Goal: Book appointment/travel/reservation

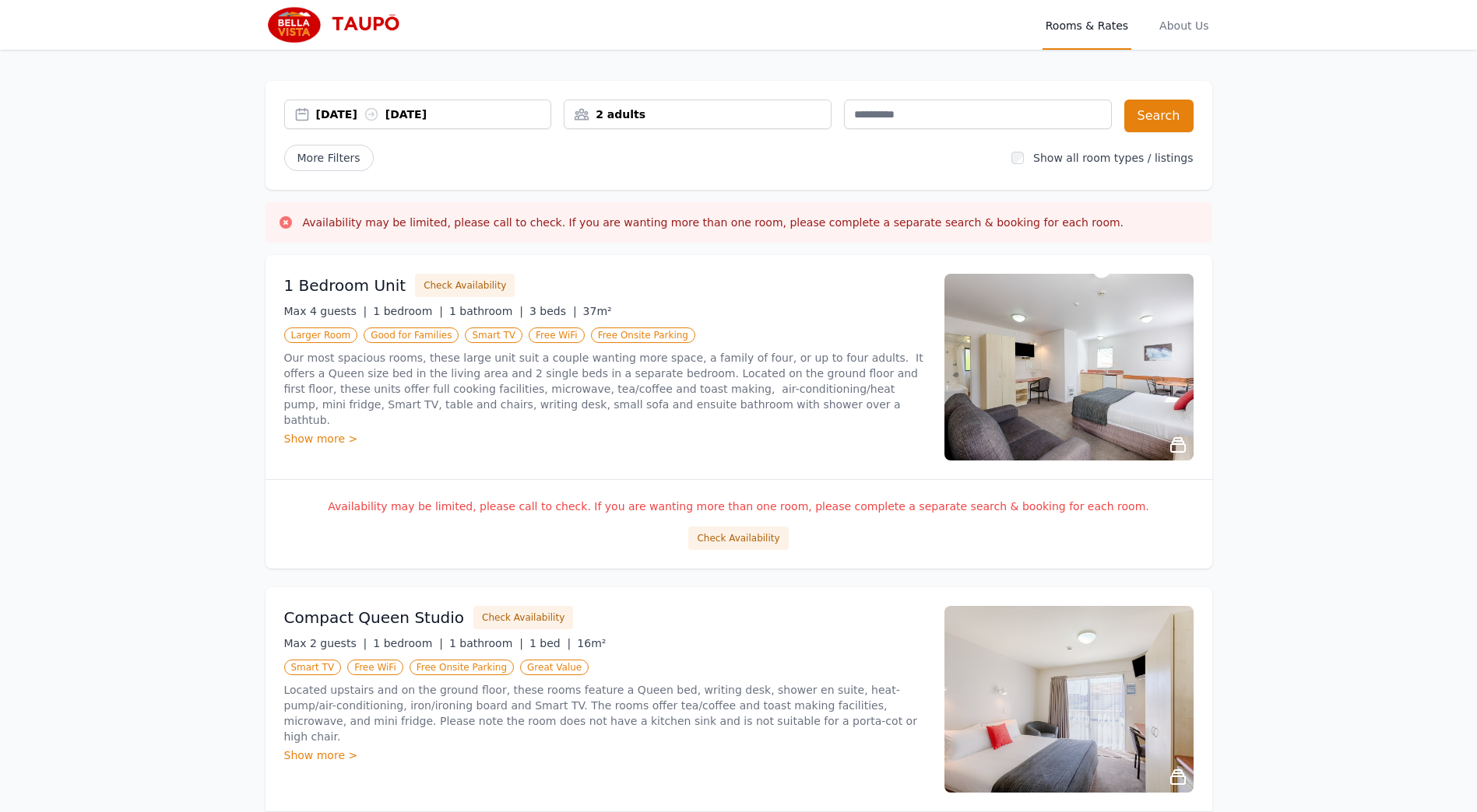
click at [365, 115] on div "[DATE] [DATE]" at bounding box center [433, 113] width 235 height 15
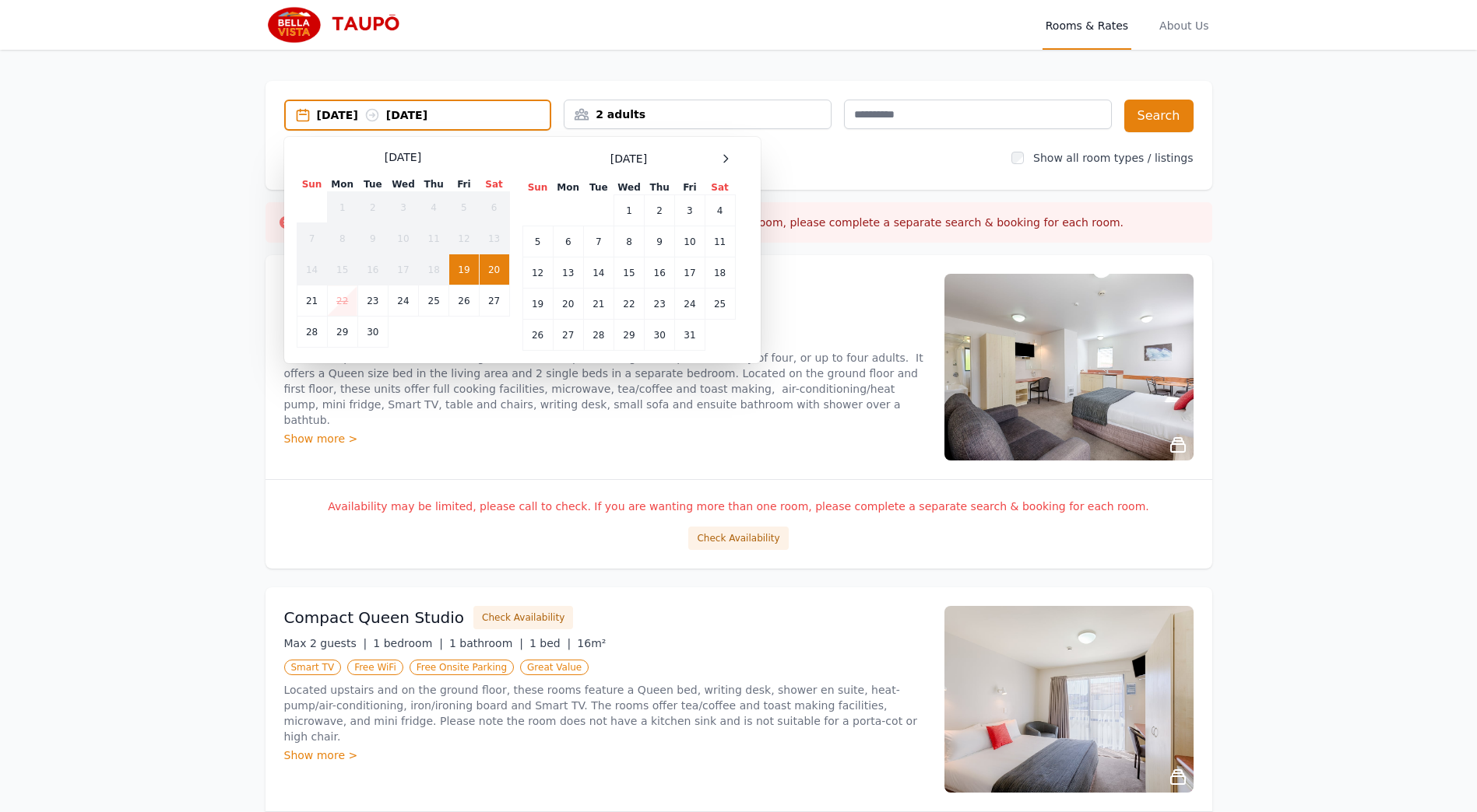
click at [495, 272] on td "20" at bounding box center [494, 270] width 31 height 32
click at [309, 307] on td "21" at bounding box center [312, 301] width 31 height 32
click at [503, 275] on td "20" at bounding box center [494, 270] width 31 height 32
click at [307, 305] on td "21" at bounding box center [312, 301] width 31 height 32
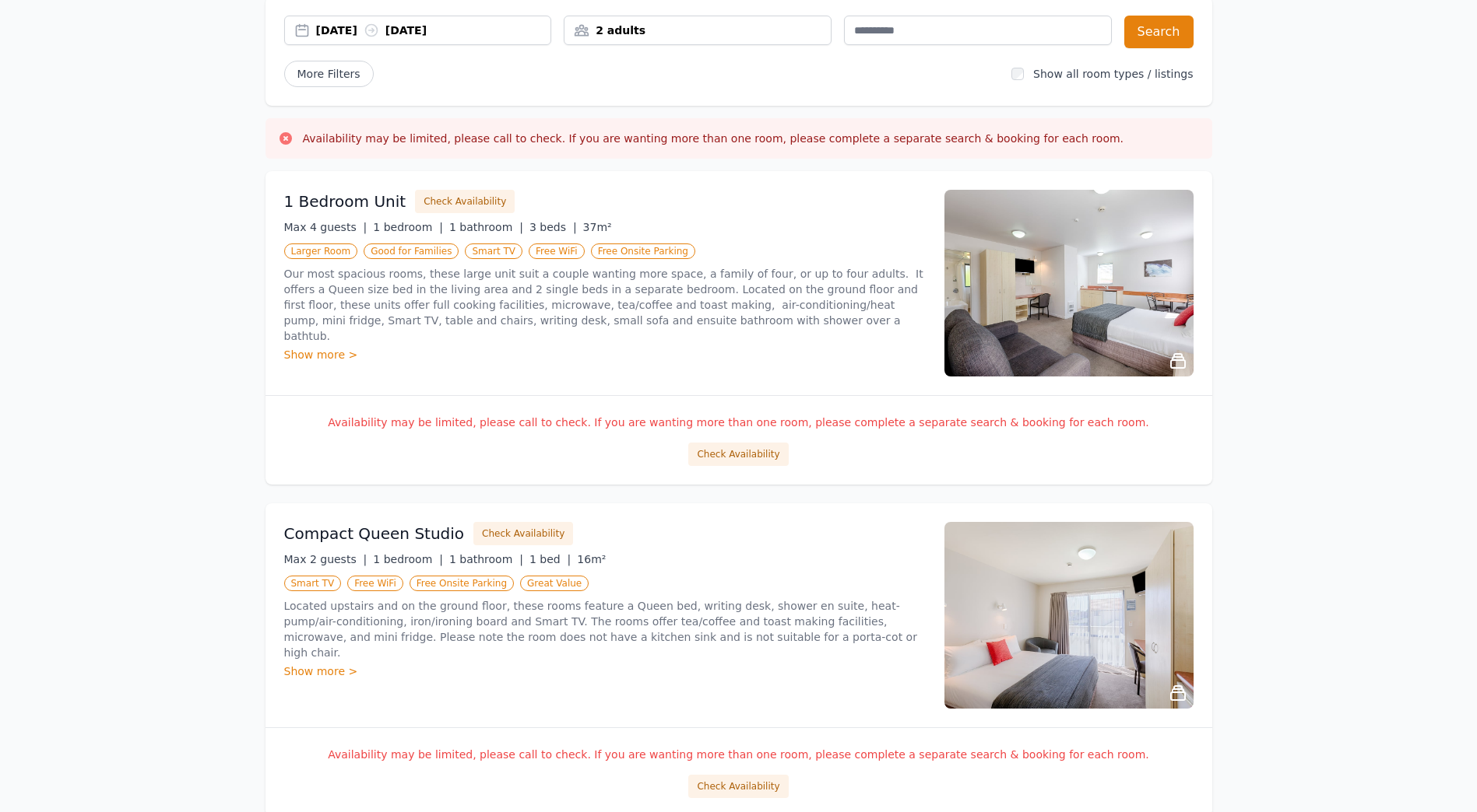
scroll to position [89, 0]
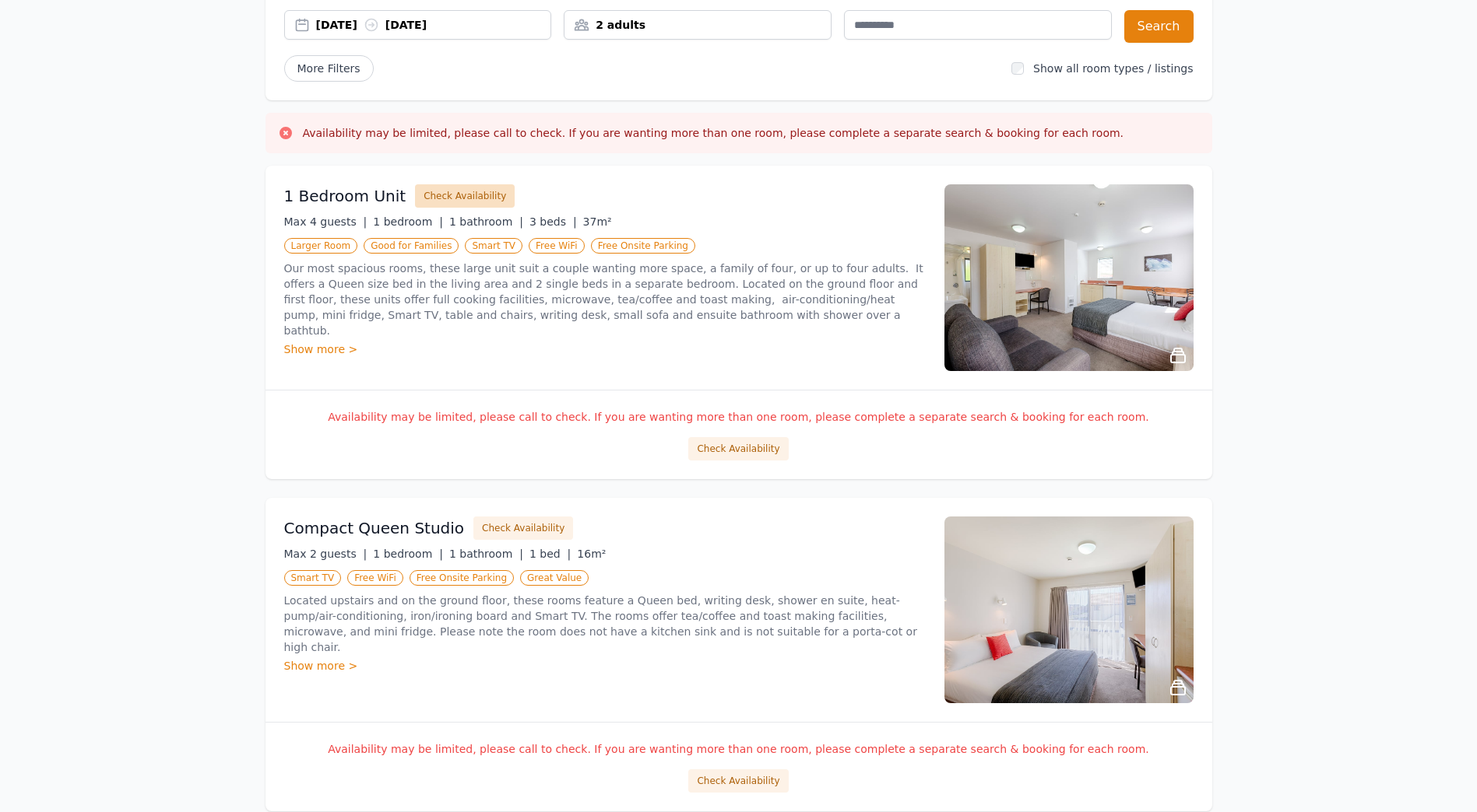
click at [453, 203] on button "Check Availability" at bounding box center [465, 196] width 100 height 23
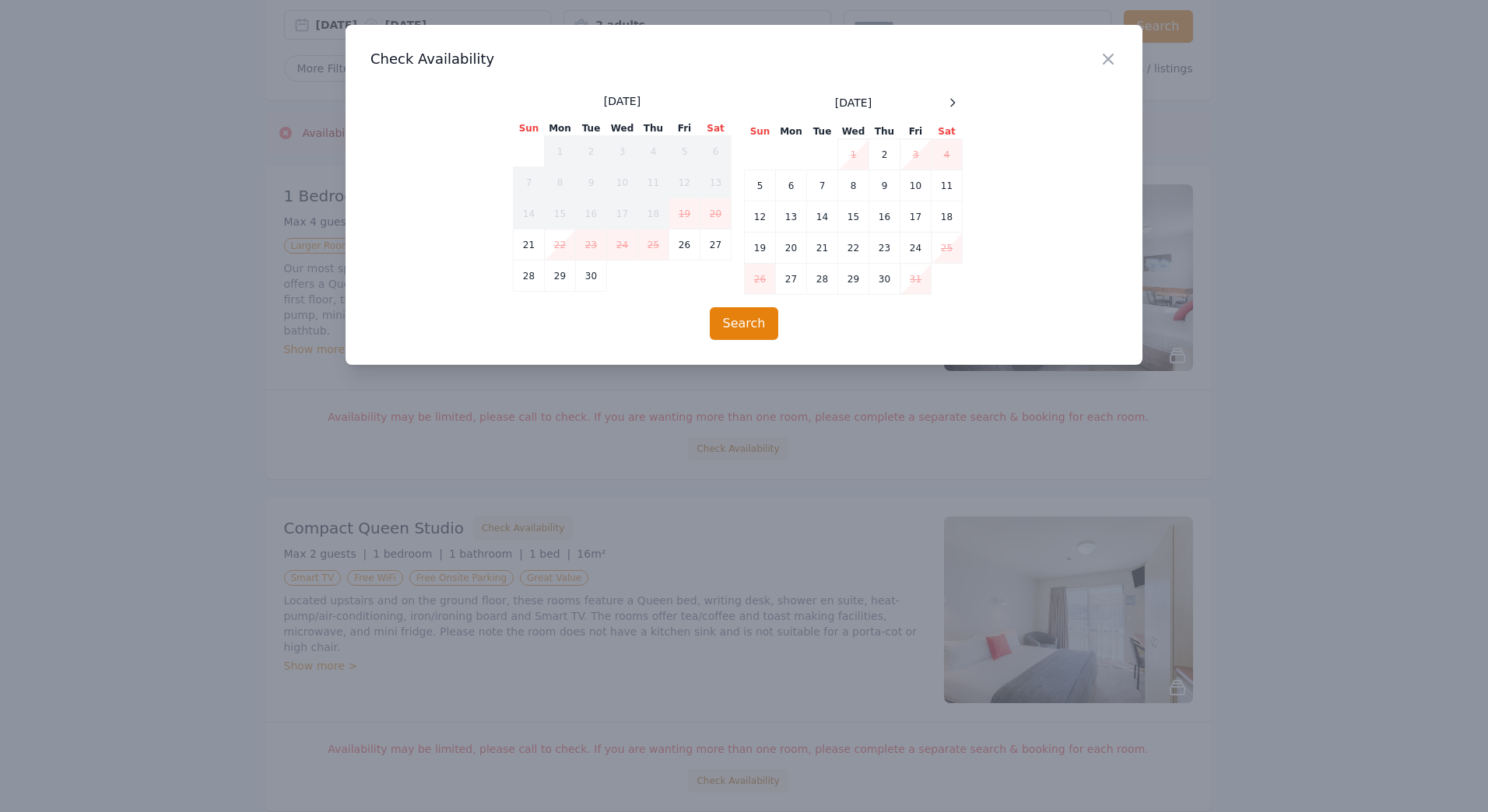
click at [663, 423] on div at bounding box center [744, 406] width 1488 height 812
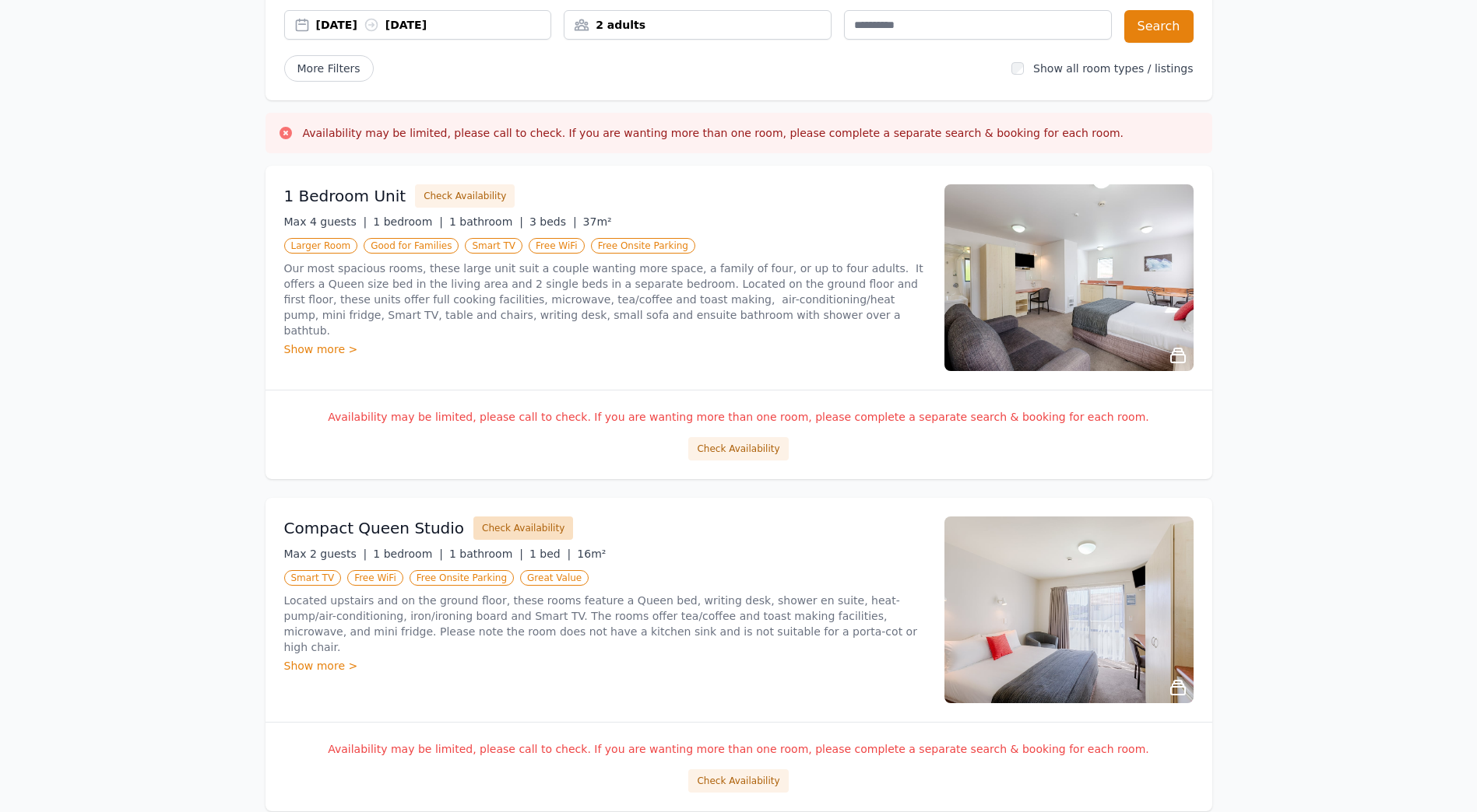
click at [491, 524] on button "Check Availability" at bounding box center [523, 528] width 100 height 23
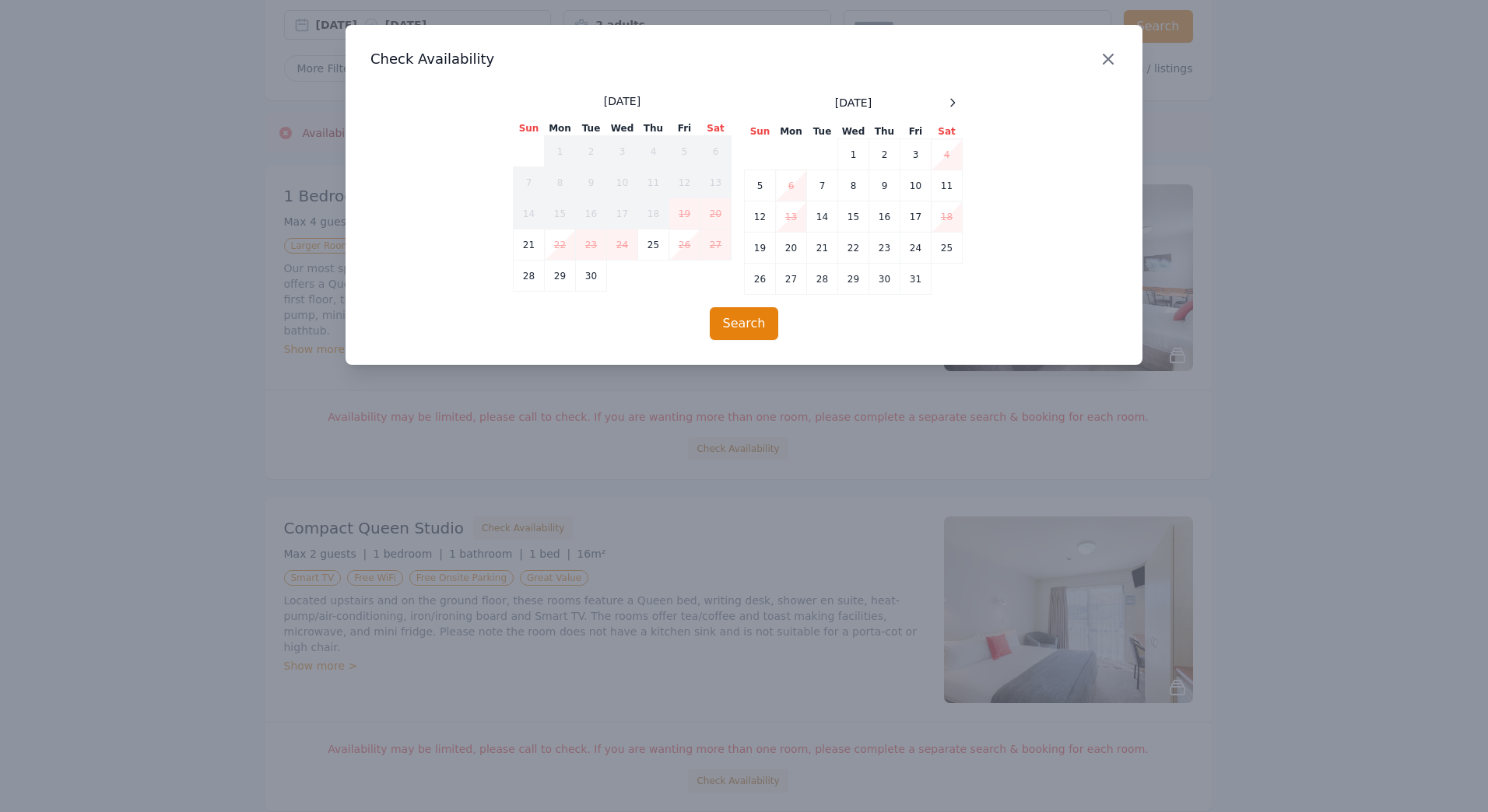
click at [1115, 60] on icon "button" at bounding box center [1108, 59] width 19 height 19
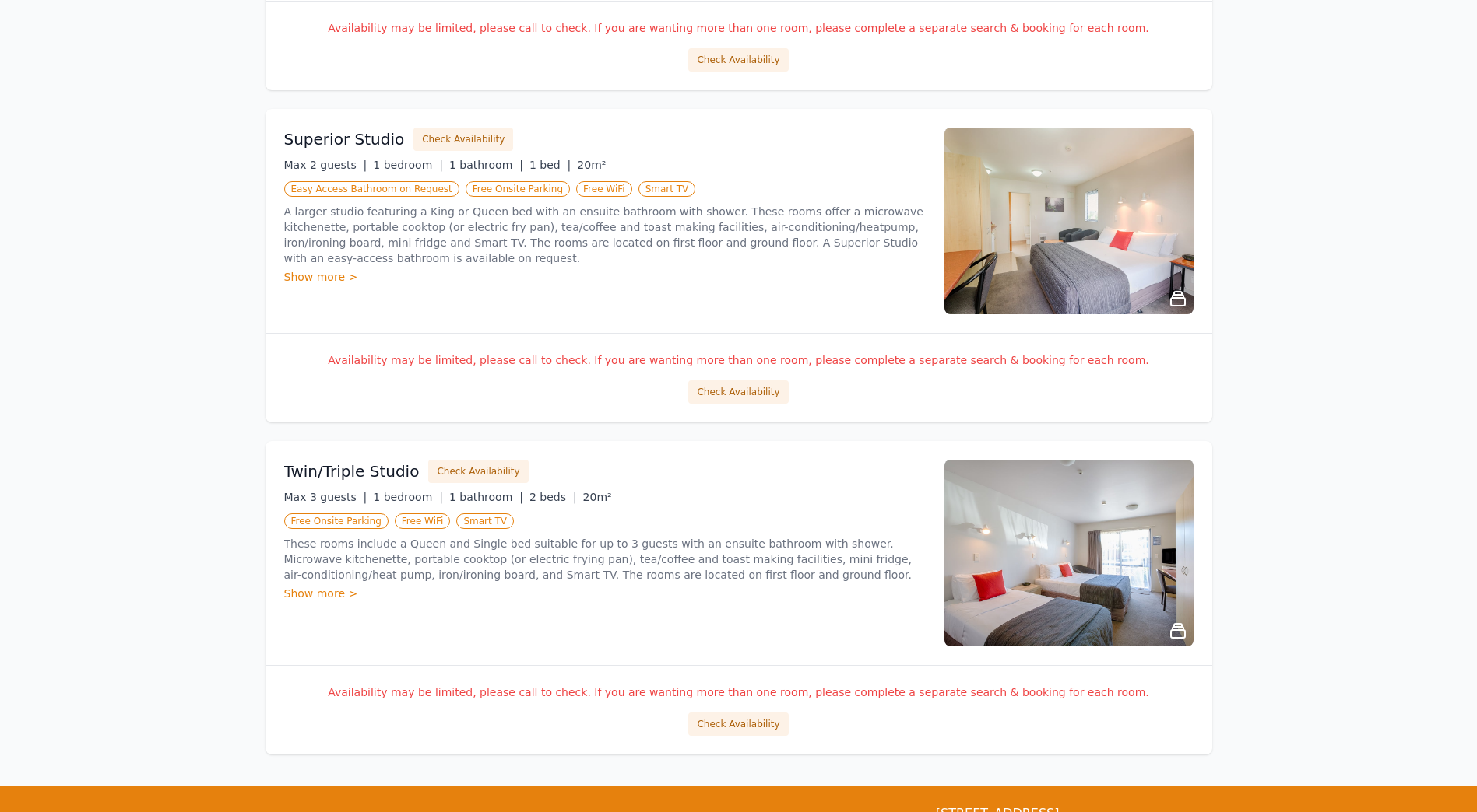
scroll to position [829, 0]
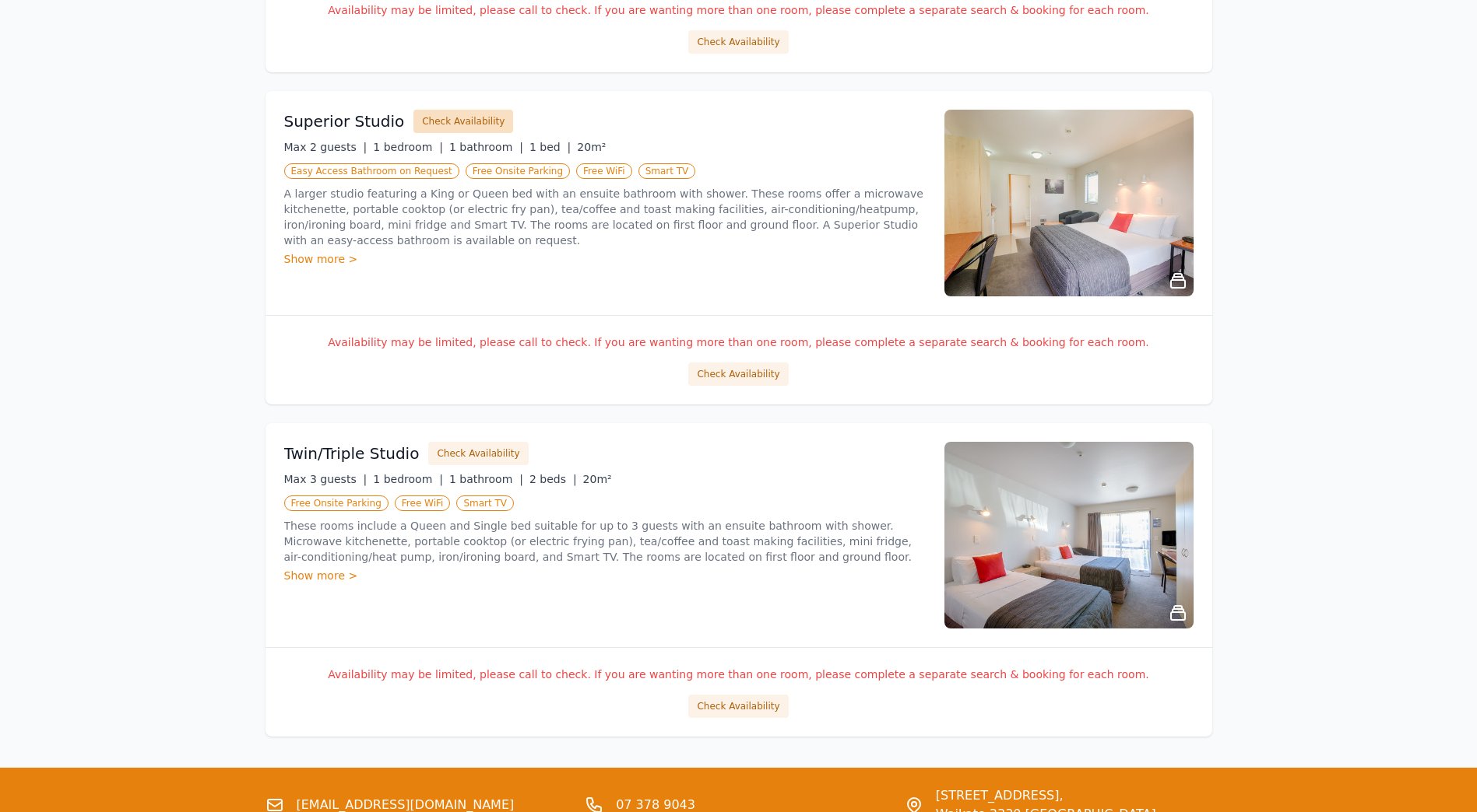
click at [455, 123] on button "Check Availability" at bounding box center [463, 122] width 100 height 23
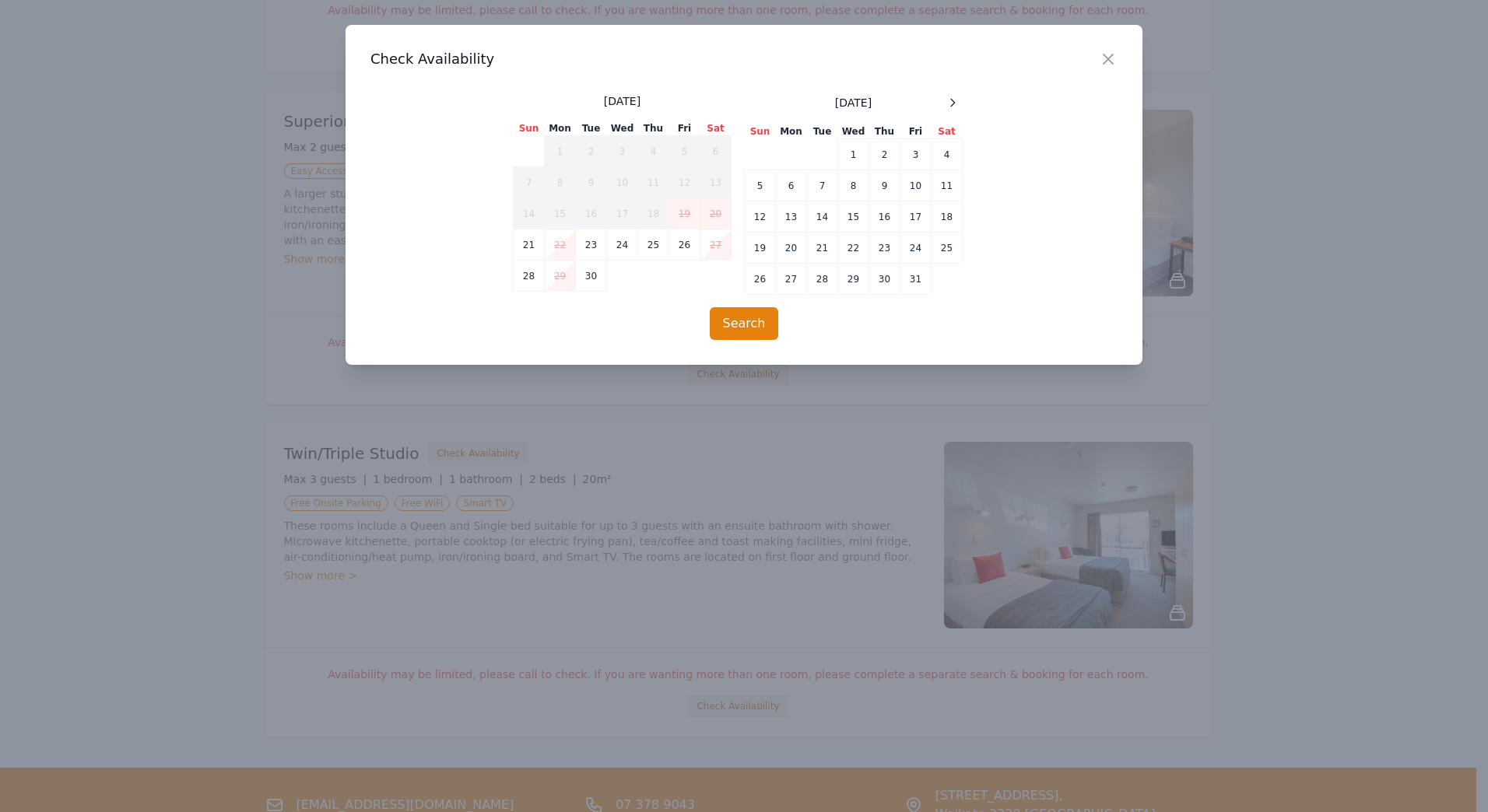
click at [573, 447] on div at bounding box center [744, 406] width 1488 height 812
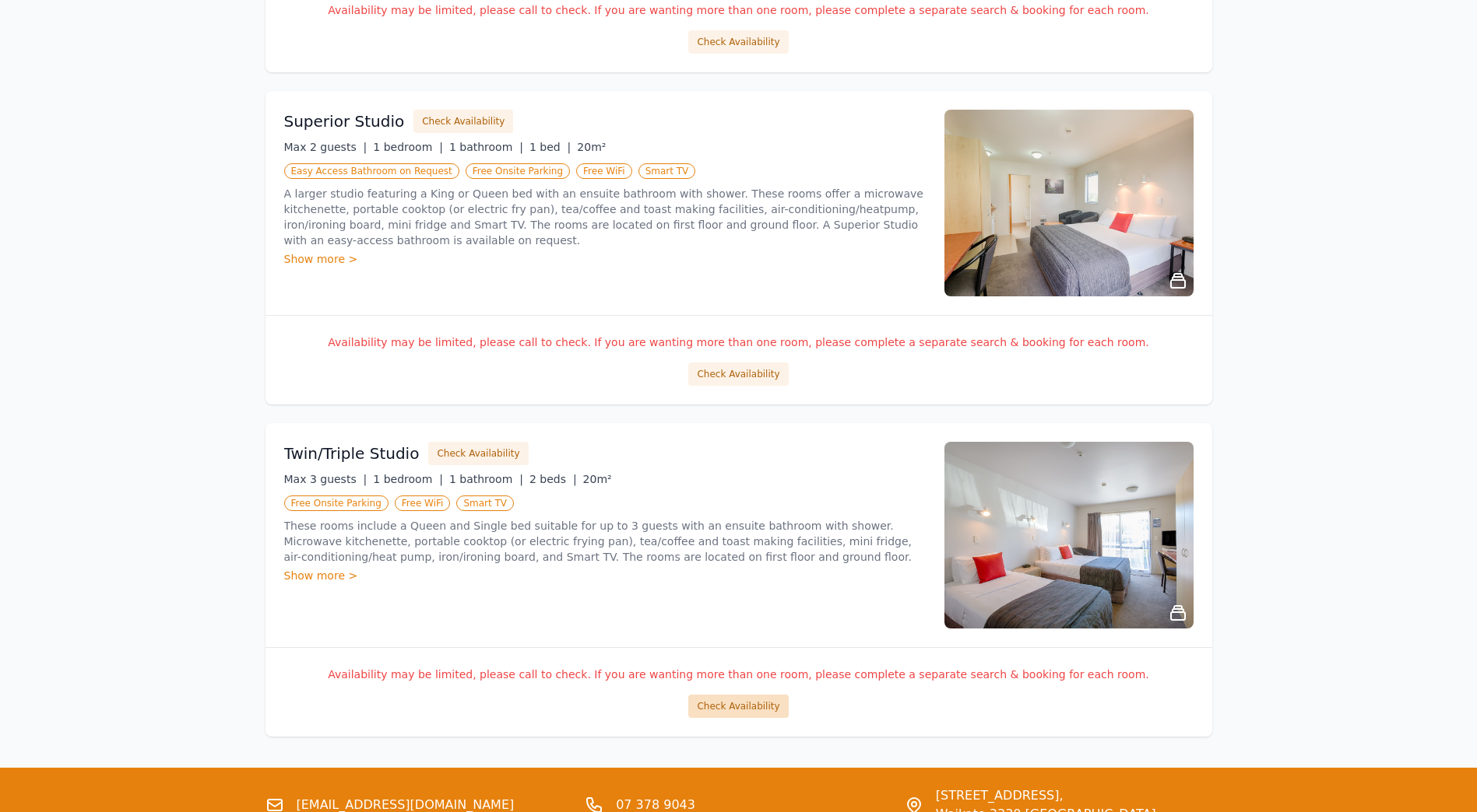
click at [723, 712] on button "Check Availability" at bounding box center [738, 707] width 100 height 23
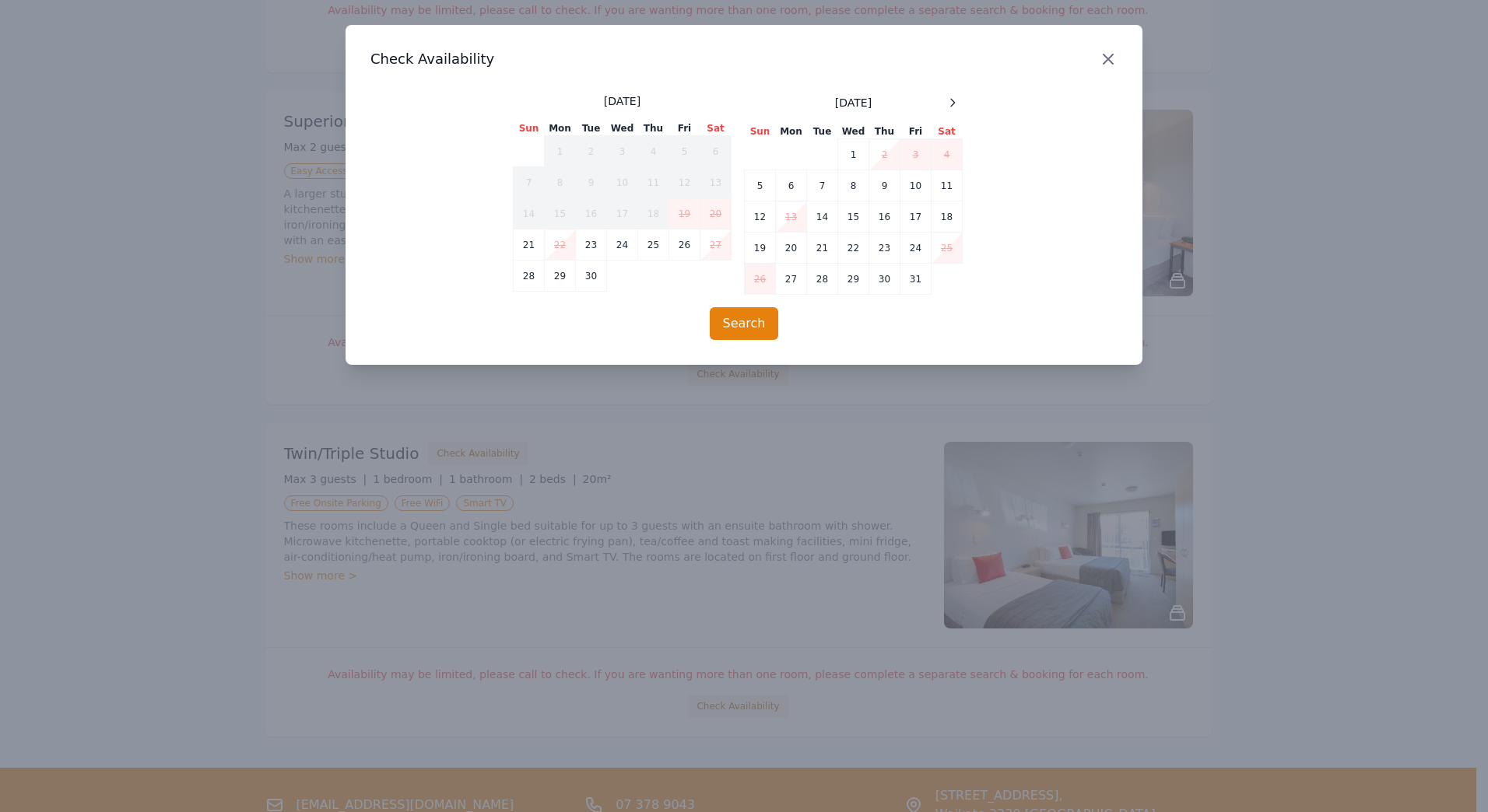
click at [1105, 68] on icon "button" at bounding box center [1108, 59] width 19 height 19
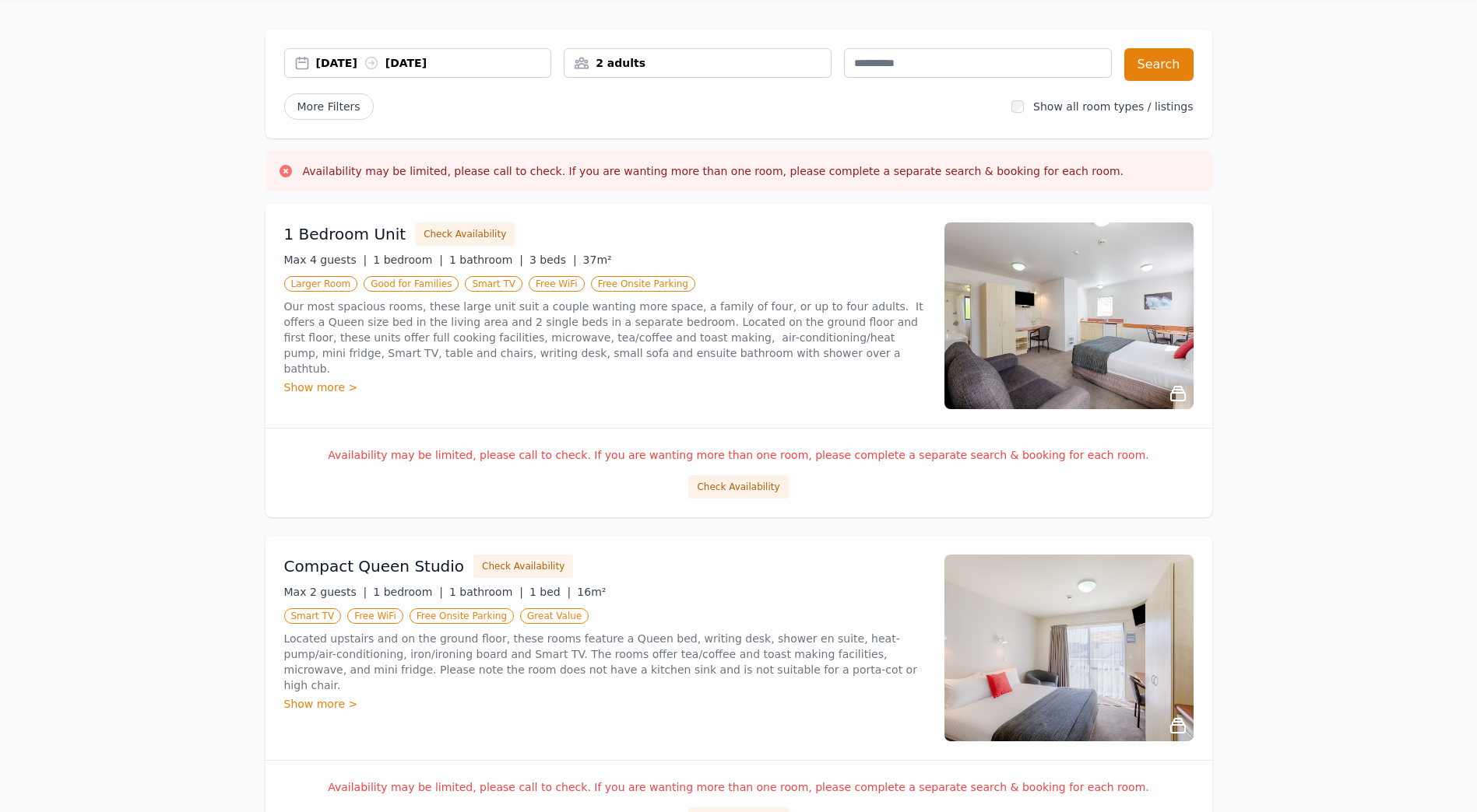
scroll to position [0, 0]
